Goal: Information Seeking & Learning: Learn about a topic

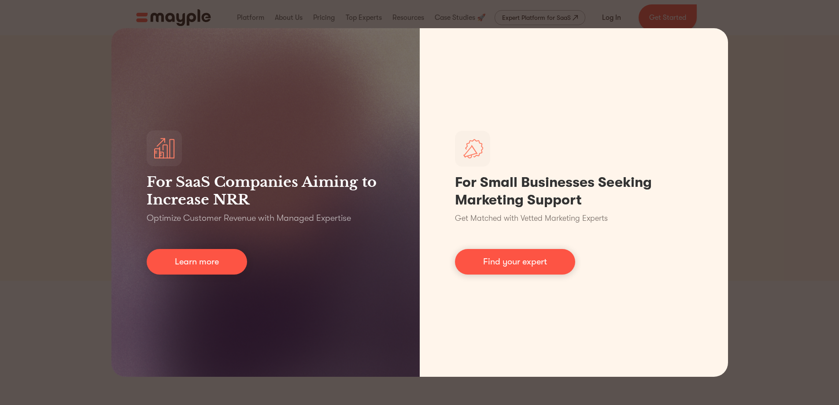
click at [770, 124] on div "For SaaS Companies Aiming to Increase NRR Optimize Customer Revenue with Manage…" at bounding box center [419, 202] width 839 height 405
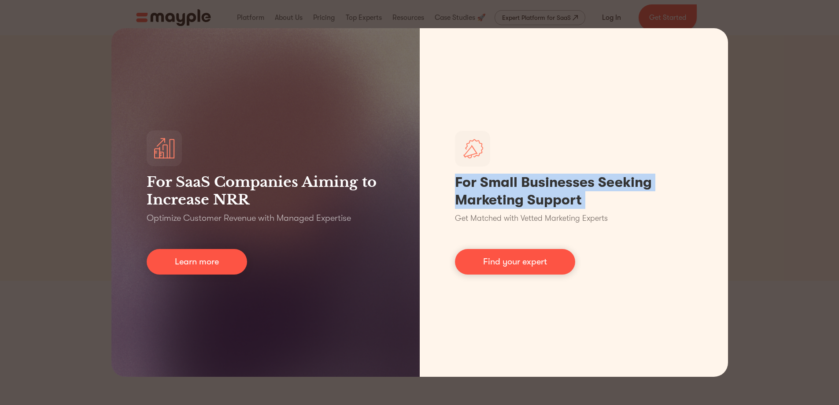
click at [770, 124] on div "For SaaS Companies Aiming to Increase NRR Optimize Customer Revenue with Manage…" at bounding box center [419, 202] width 839 height 405
click at [776, 122] on div "For SaaS Companies Aiming to Increase NRR Optimize Customer Revenue with Manage…" at bounding box center [419, 202] width 839 height 405
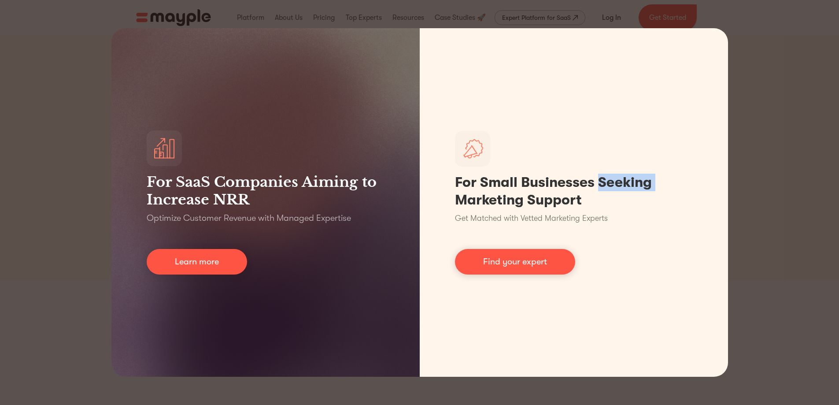
click at [776, 122] on div "For SaaS Companies Aiming to Increase NRR Optimize Customer Revenue with Manage…" at bounding box center [419, 202] width 839 height 405
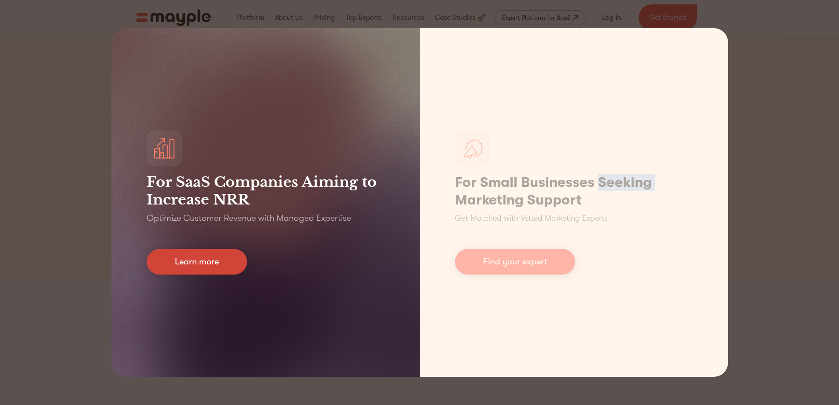
click at [225, 267] on link "Learn more" at bounding box center [197, 262] width 100 height 26
